Goal: Information Seeking & Learning: Understand process/instructions

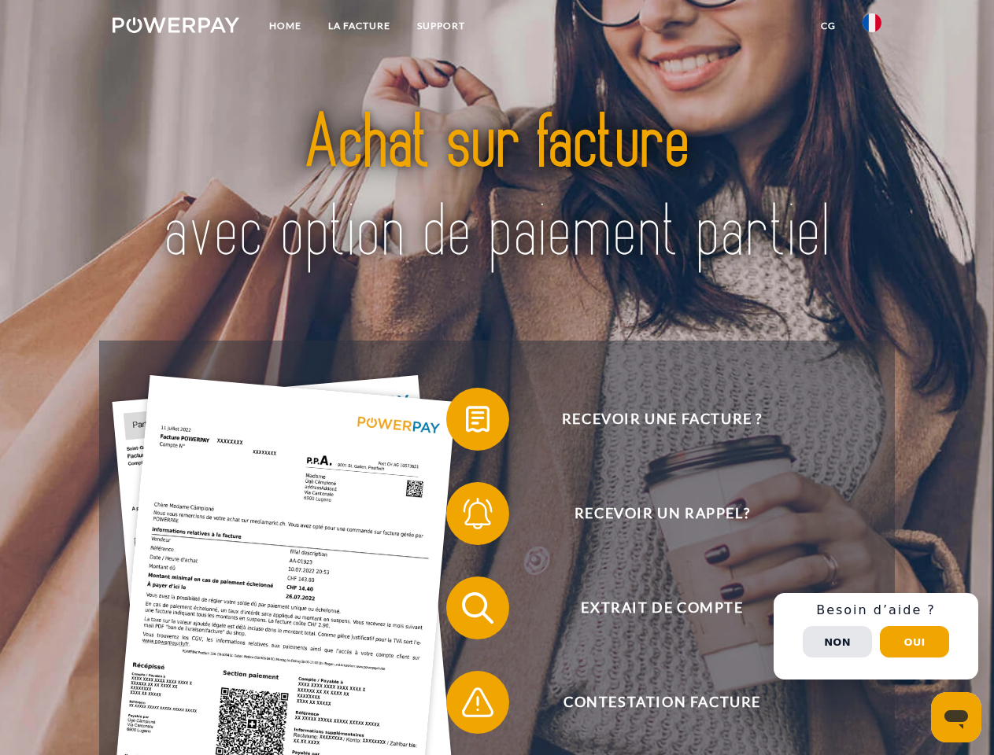
click at [175, 28] on img at bounding box center [176, 25] width 127 height 16
click at [872, 28] on img at bounding box center [871, 22] width 19 height 19
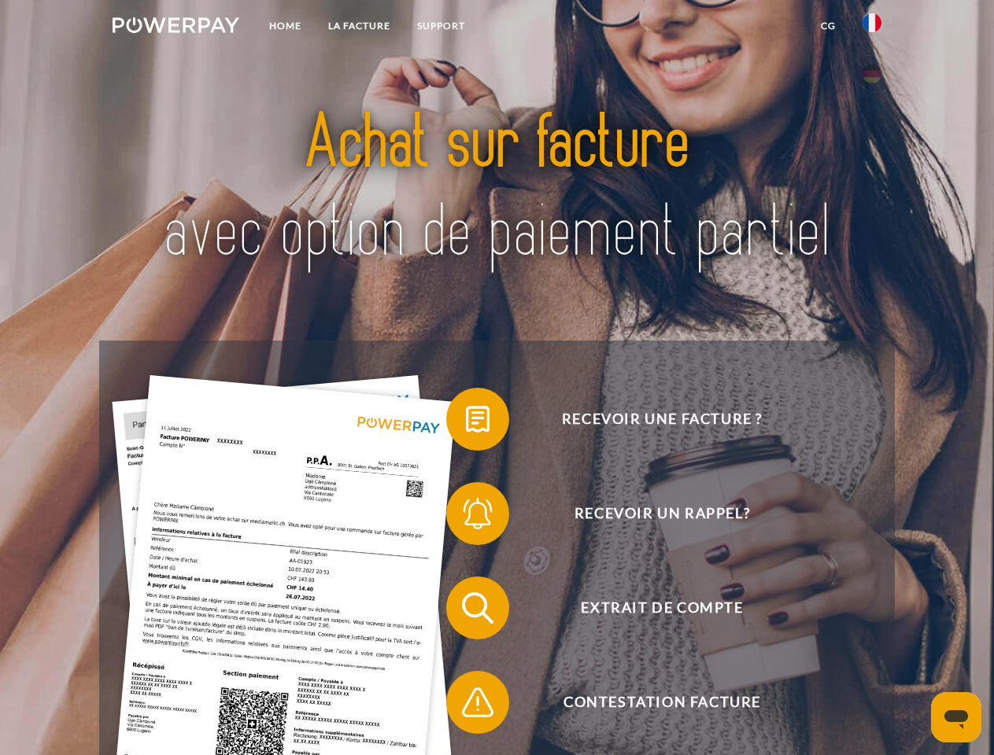
click at [828, 26] on link "CG" at bounding box center [828, 26] width 42 height 28
click at [466, 422] on span at bounding box center [454, 419] width 79 height 79
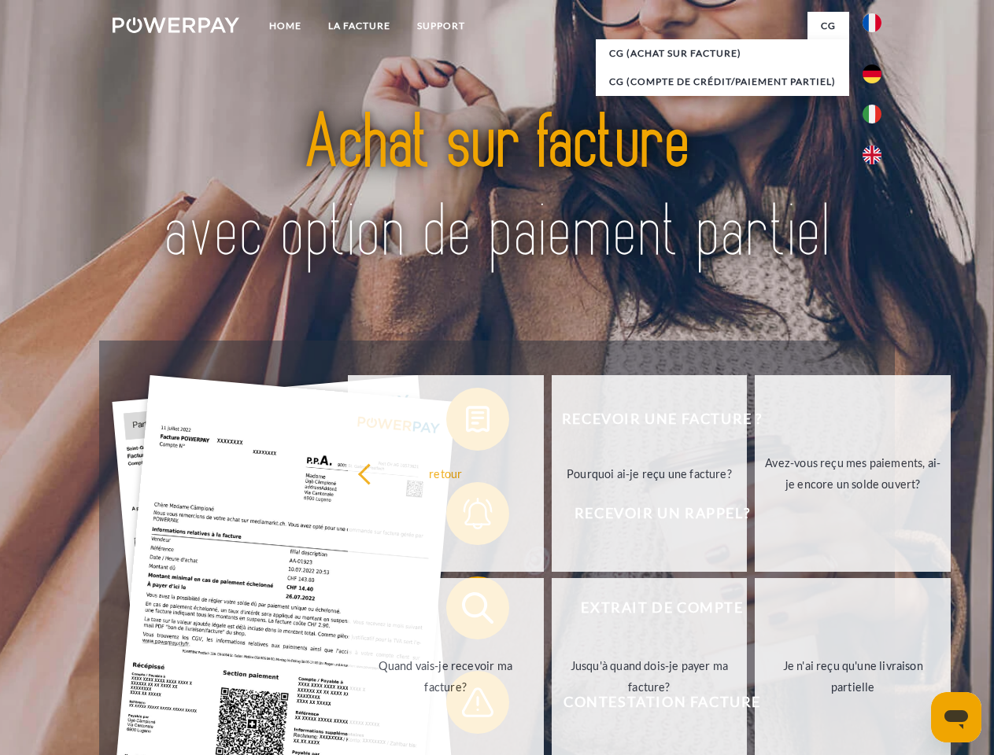
click at [466, 517] on div "Recevoir une facture ? Recevoir un rappel? Extrait de compte retour" at bounding box center [496, 655] width 795 height 629
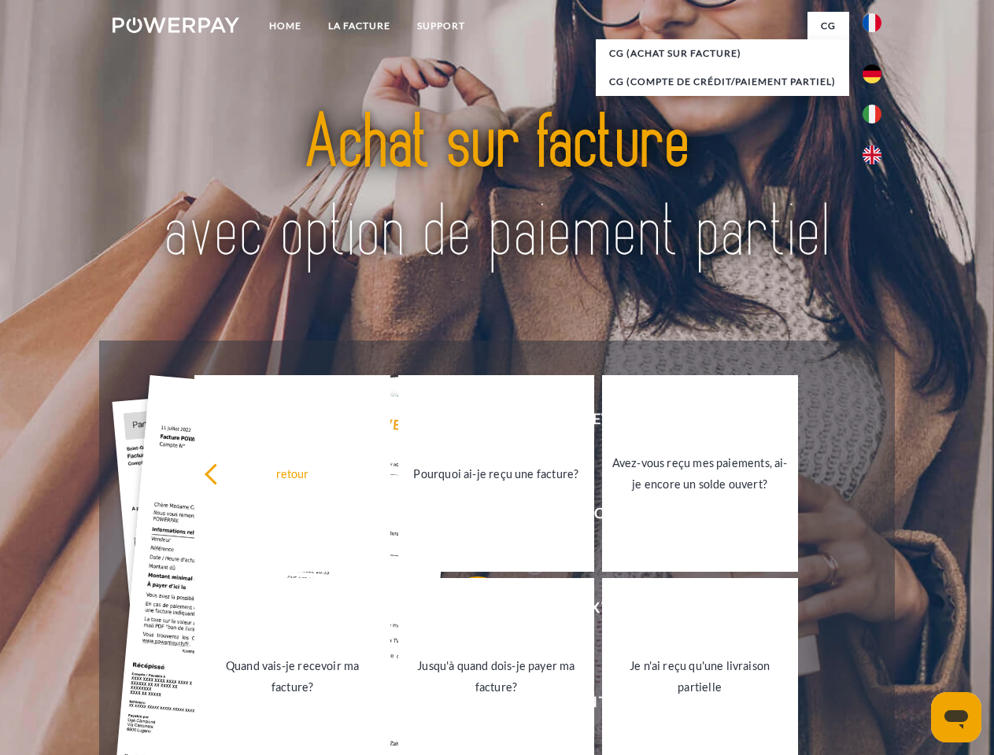
click at [466, 611] on link "Jusqu'à quand dois-je payer ma facture?" at bounding box center [496, 676] width 196 height 197
click at [466, 706] on span at bounding box center [454, 702] width 79 height 79
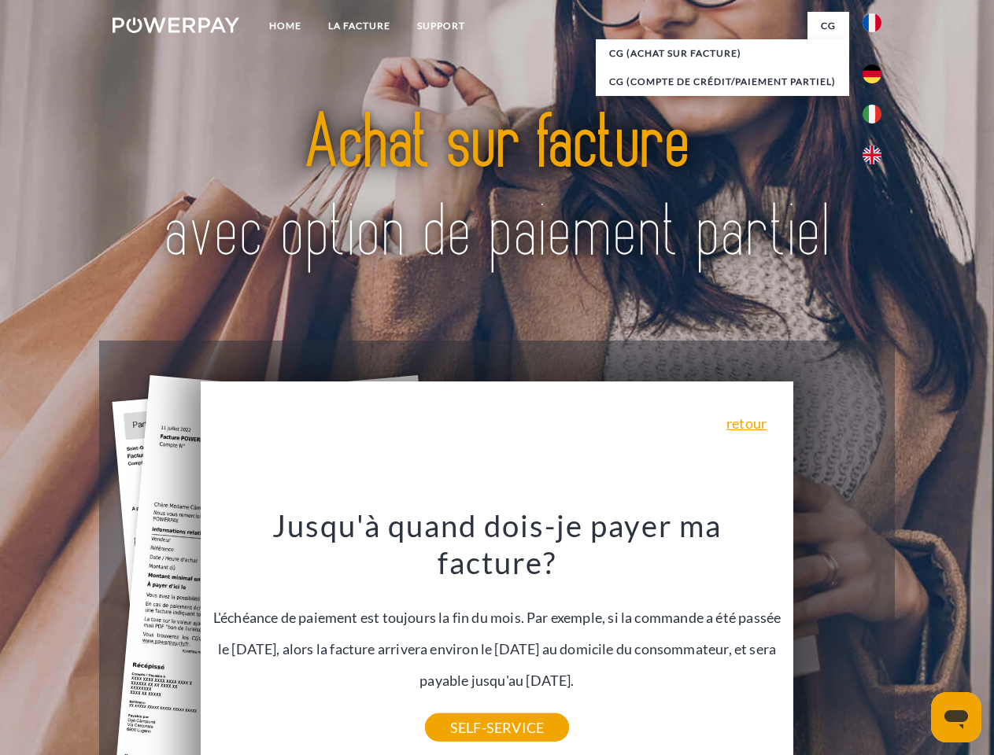
click at [876, 636] on div "Recevoir une facture ? Recevoir un rappel? Extrait de compte retour" at bounding box center [496, 655] width 795 height 629
click at [837, 640] on span "Extrait de compte" at bounding box center [662, 608] width 386 height 63
click at [914, 642] on header "Home LA FACTURE Support" at bounding box center [497, 543] width 994 height 1087
